Goal: Check status: Check status

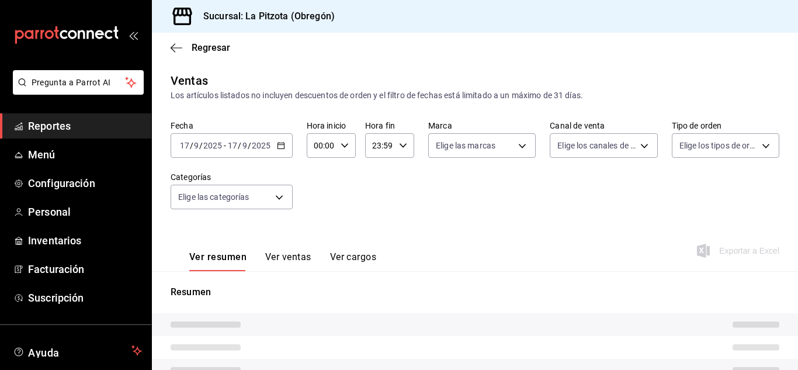
type input "PARROT"
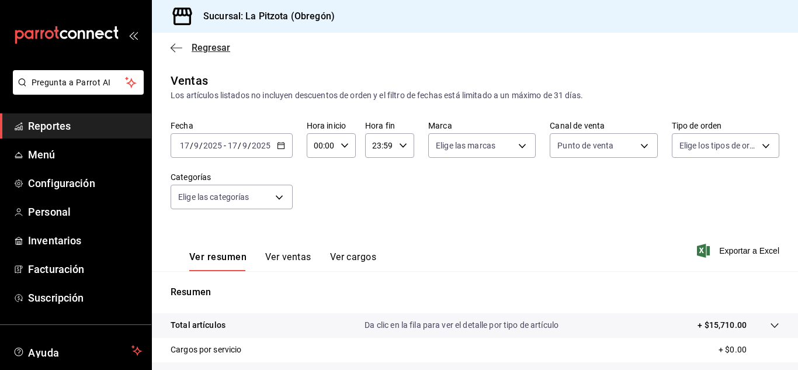
click at [211, 50] on span "Regresar" at bounding box center [211, 47] width 39 height 11
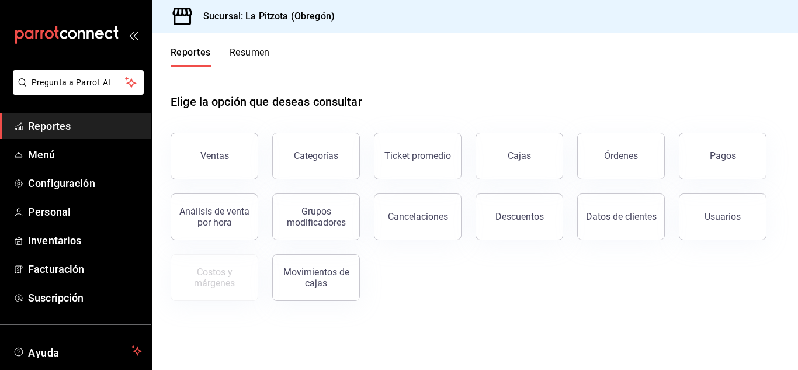
click at [254, 58] on button "Resumen" at bounding box center [250, 57] width 40 height 20
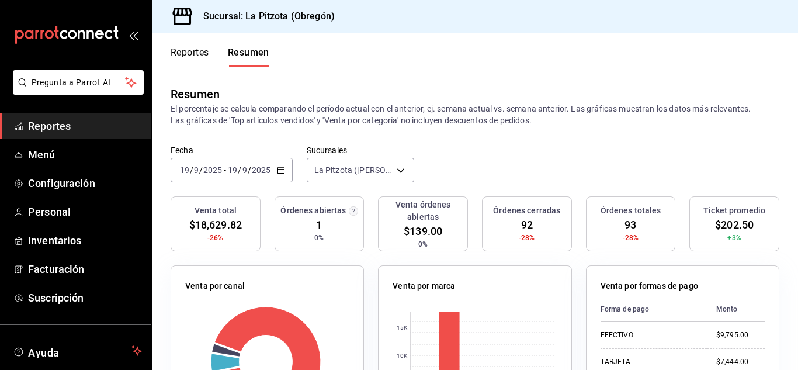
click at [187, 167] on input "19" at bounding box center [184, 169] width 11 height 9
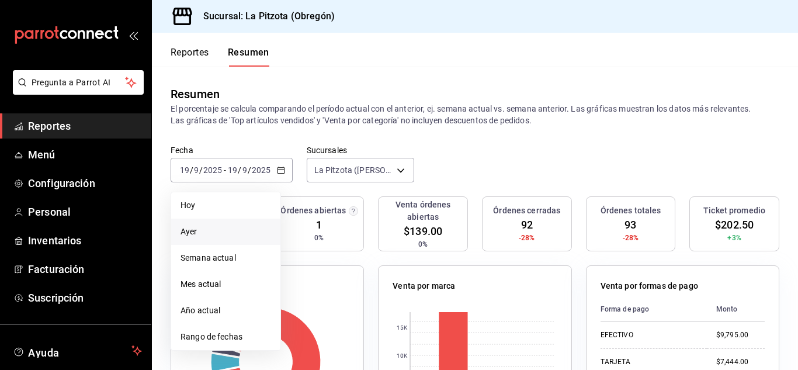
click at [202, 233] on span "Ayer" at bounding box center [226, 232] width 91 height 12
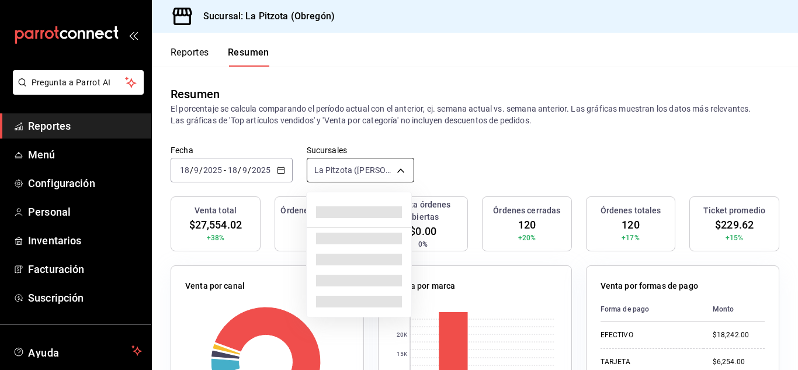
click at [328, 163] on body "Pregunta a Parrot AI Reportes Menú Configuración Personal Inventarios Facturaci…" at bounding box center [399, 185] width 798 height 370
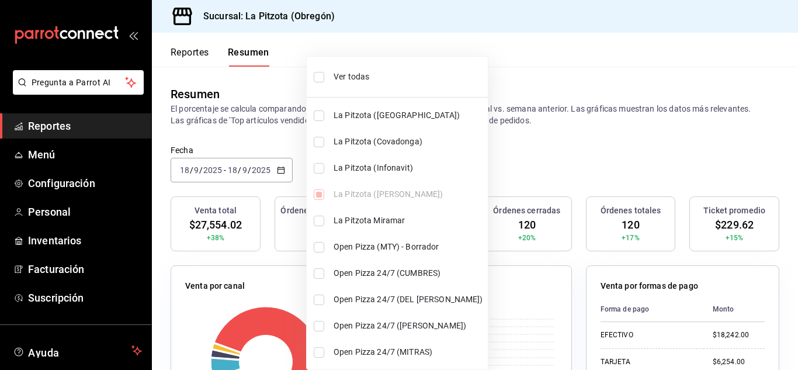
click at [324, 167] on input "checkbox" at bounding box center [319, 168] width 11 height 11
checkbox input "true"
type input "[object Object],[object Object]"
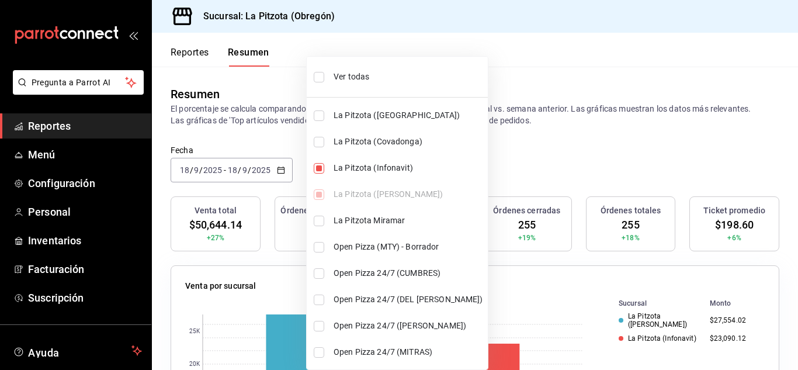
drag, startPoint x: 250, startPoint y: 138, endPoint x: 200, endPoint y: 164, distance: 56.4
click at [247, 143] on div at bounding box center [399, 185] width 798 height 370
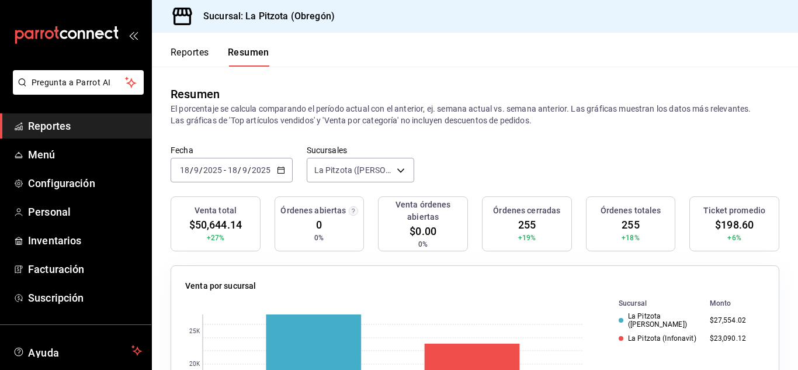
click at [282, 171] on icon "button" at bounding box center [281, 170] width 8 height 8
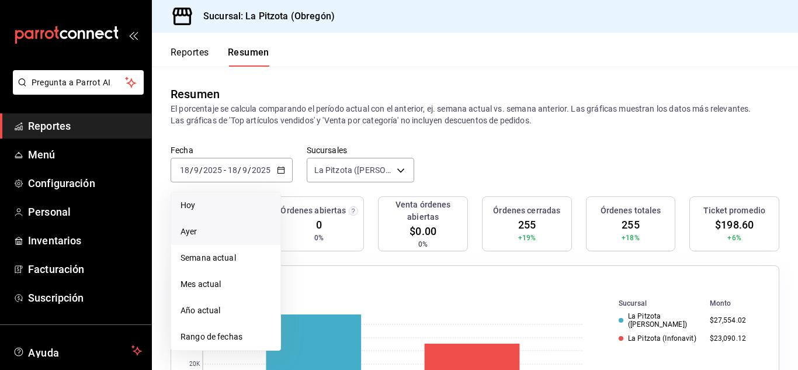
click at [217, 207] on span "Hoy" at bounding box center [226, 205] width 91 height 12
